Goal: Book appointment/travel/reservation

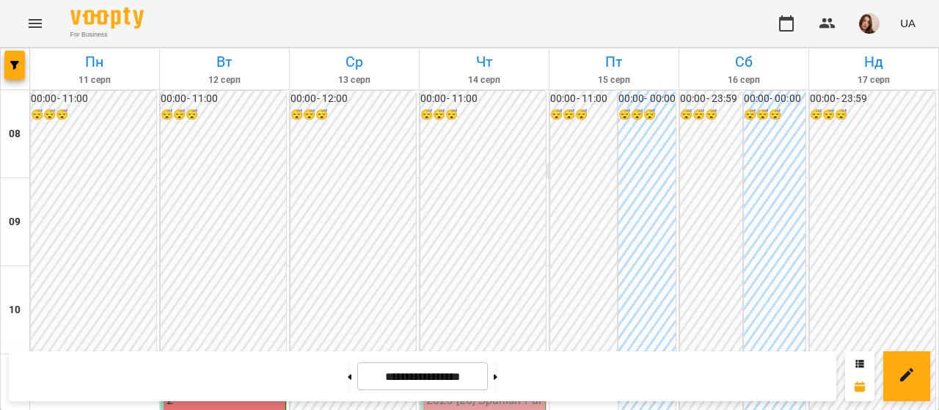
scroll to position [866, 0]
click at [493, 358] on div "11:00" at bounding box center [484, 375] width 116 height 34
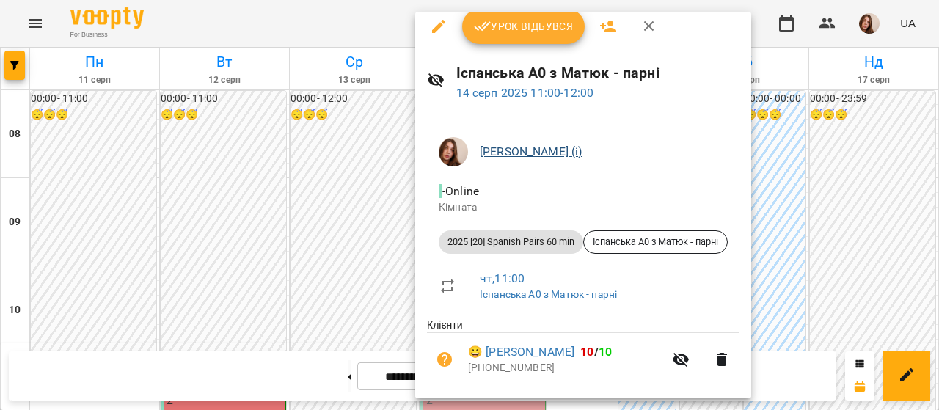
scroll to position [0, 0]
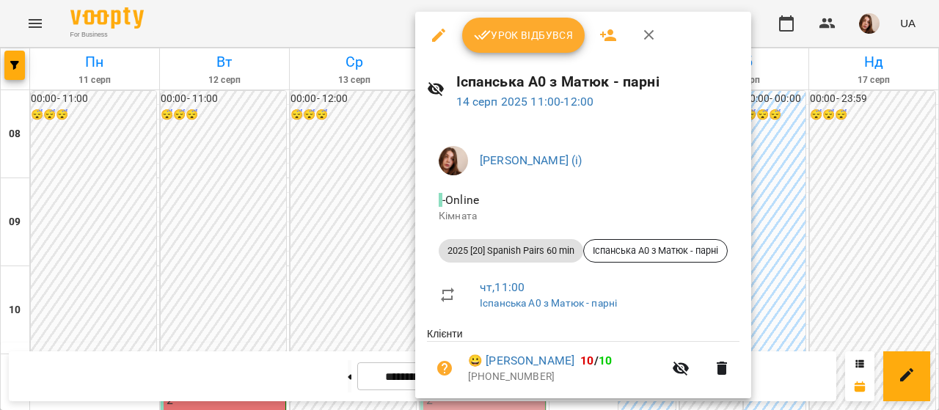
click at [398, 20] on div at bounding box center [469, 205] width 939 height 410
